Goal: Book appointment/travel/reservation

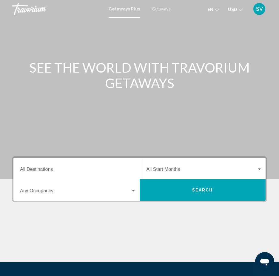
click at [159, 9] on span "Getaways" at bounding box center [161, 9] width 19 height 5
click at [203, 190] on span "Search" at bounding box center [202, 190] width 21 height 5
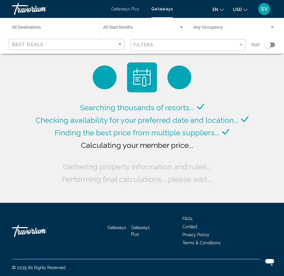
click at [266, 9] on span "SV" at bounding box center [264, 9] width 7 height 6
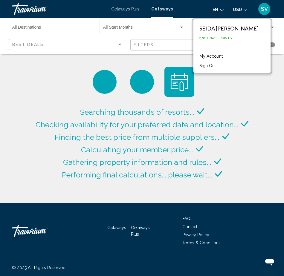
click at [215, 96] on div "Searching thousands of resorts... Checking availability for your preferred date…" at bounding box center [142, 124] width 216 height 114
